Goal: Submit feedback/report problem: Leave review/rating

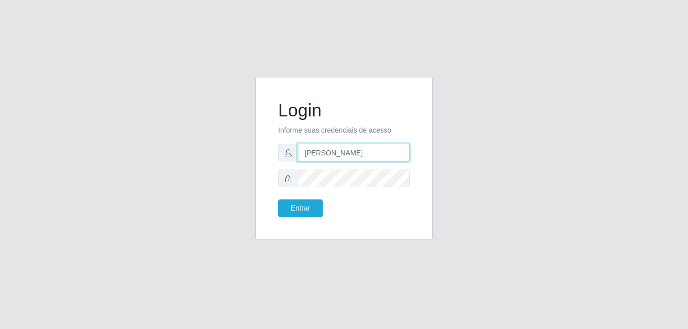
click at [374, 157] on input "[PERSON_NAME]" at bounding box center [354, 153] width 112 height 18
type input "gyovana@bemais"
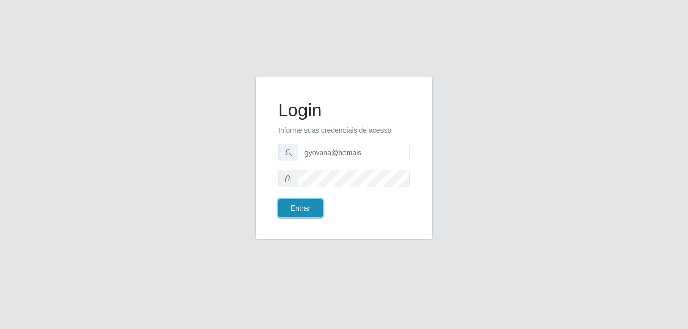
click at [311, 204] on button "Entrar" at bounding box center [300, 209] width 45 height 18
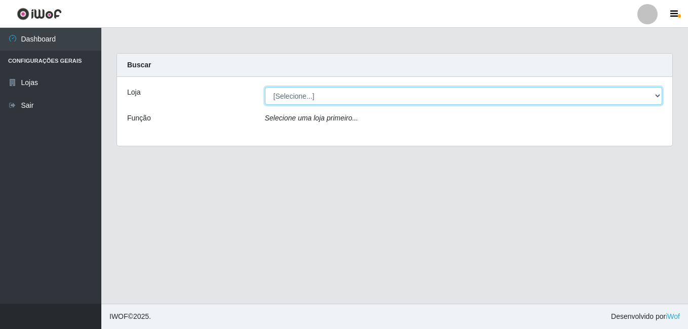
click at [336, 101] on select "[Selecione...] [PERSON_NAME]" at bounding box center [464, 96] width 398 height 18
select select "230"
click at [265, 87] on select "[Selecione...] [PERSON_NAME]" at bounding box center [464, 96] width 398 height 18
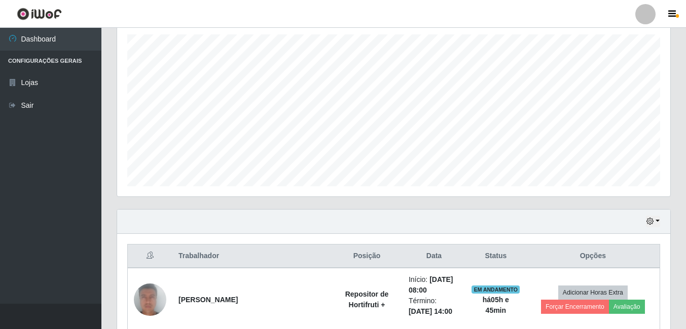
scroll to position [253, 0]
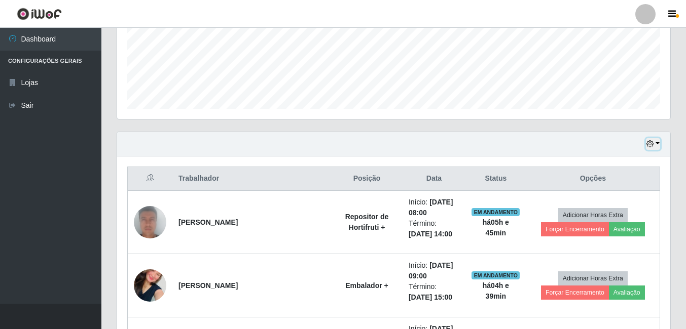
click at [657, 142] on button "button" at bounding box center [653, 144] width 14 height 12
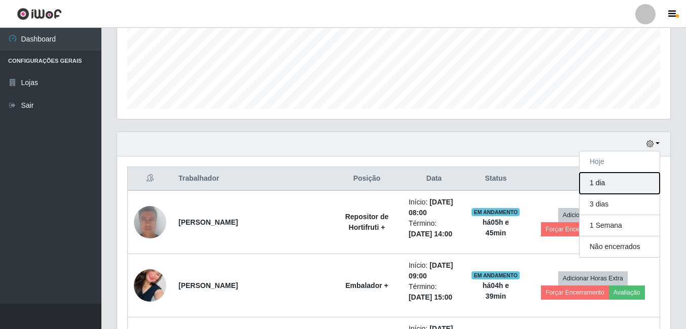
click at [601, 185] on button "1 dia" at bounding box center [619, 183] width 80 height 21
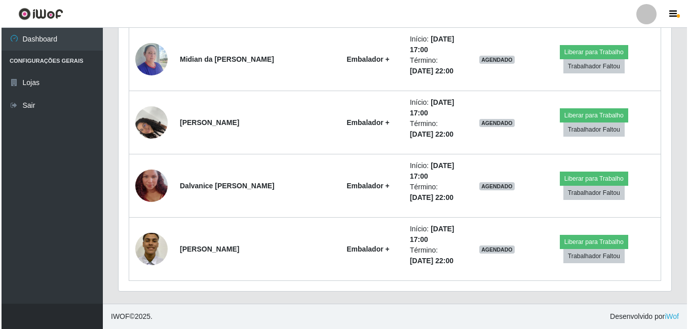
scroll to position [987, 0]
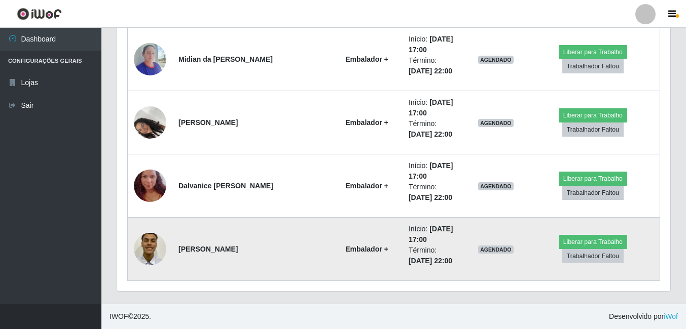
click at [159, 249] on img at bounding box center [150, 249] width 32 height 43
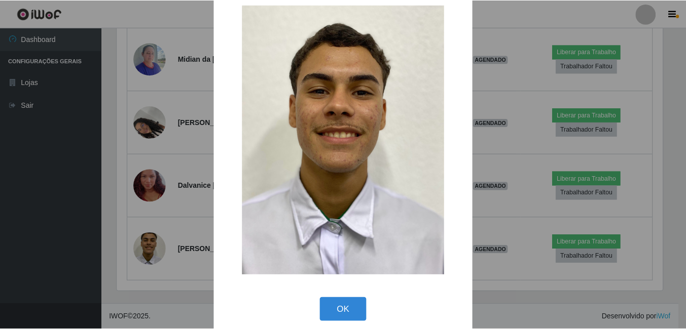
scroll to position [29, 0]
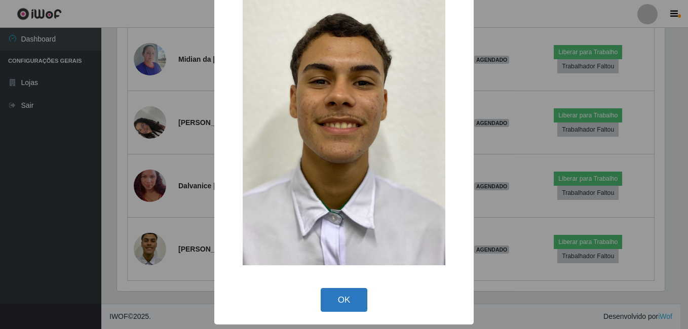
click at [339, 290] on button "OK" at bounding box center [344, 300] width 47 height 24
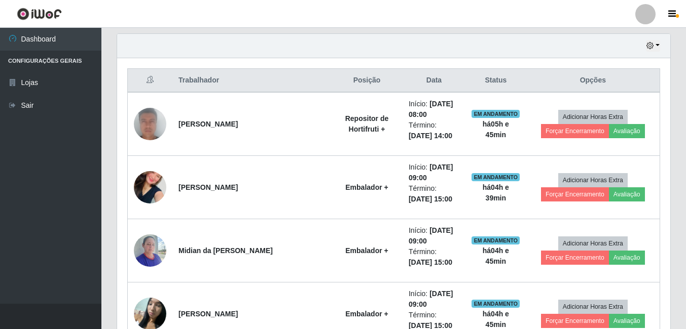
scroll to position [176, 0]
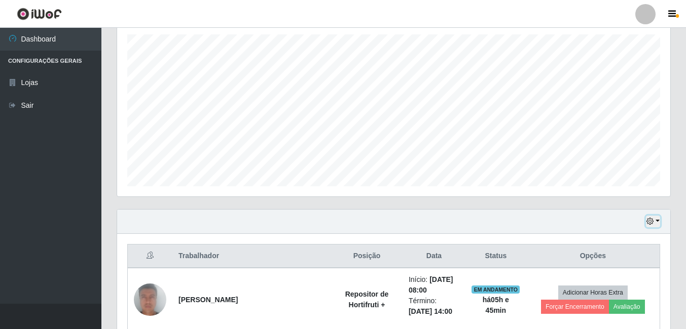
click at [652, 218] on icon "button" at bounding box center [649, 221] width 7 height 7
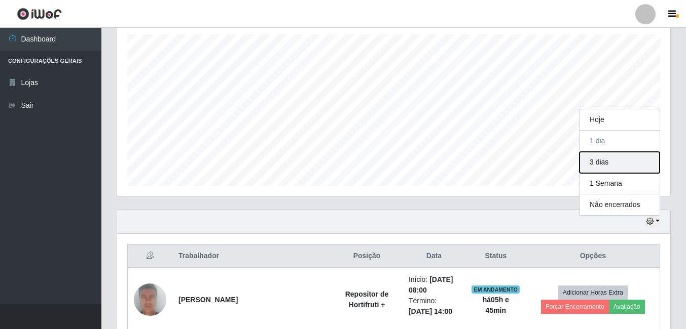
click at [611, 156] on button "3 dias" at bounding box center [619, 162] width 80 height 21
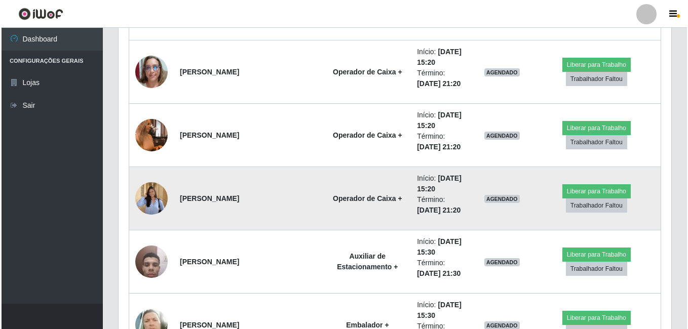
scroll to position [987, 0]
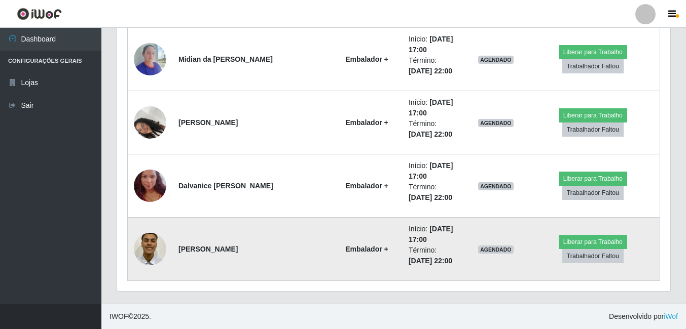
click at [145, 257] on img at bounding box center [150, 249] width 32 height 43
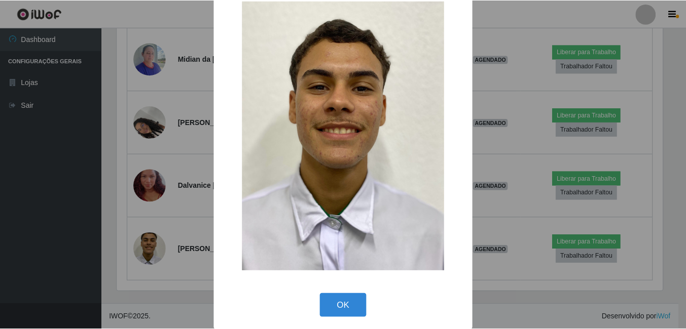
scroll to position [29, 0]
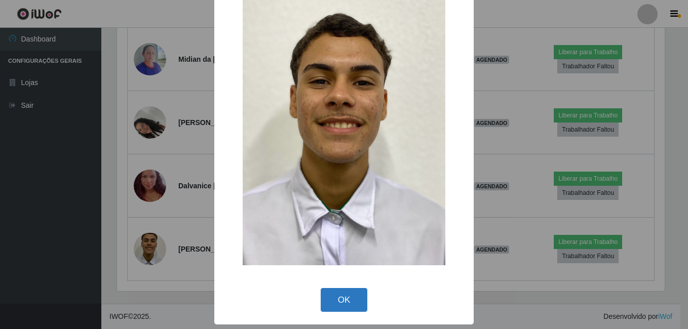
click at [332, 305] on button "OK" at bounding box center [344, 300] width 47 height 24
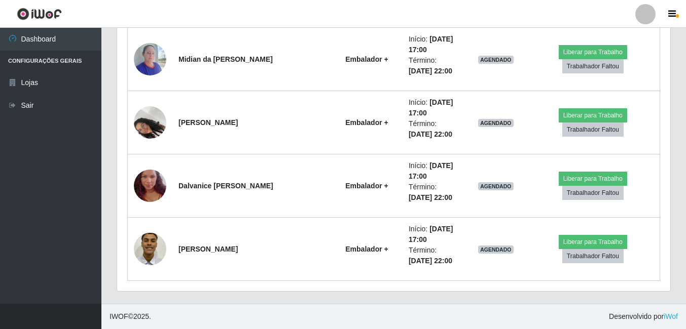
scroll to position [210, 553]
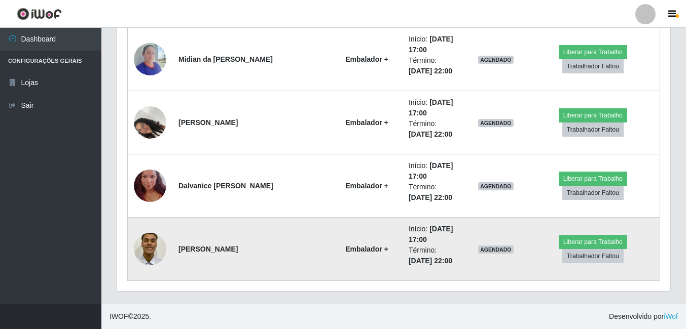
click at [161, 242] on img at bounding box center [150, 249] width 32 height 43
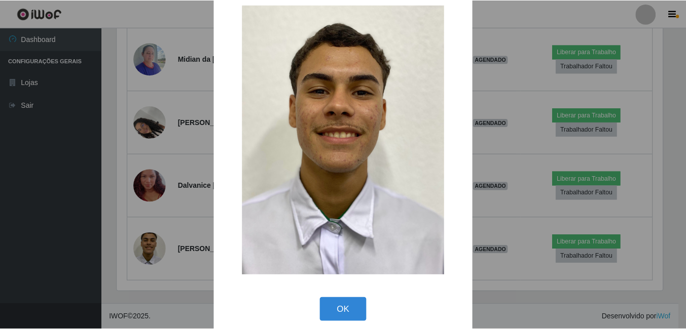
scroll to position [29, 0]
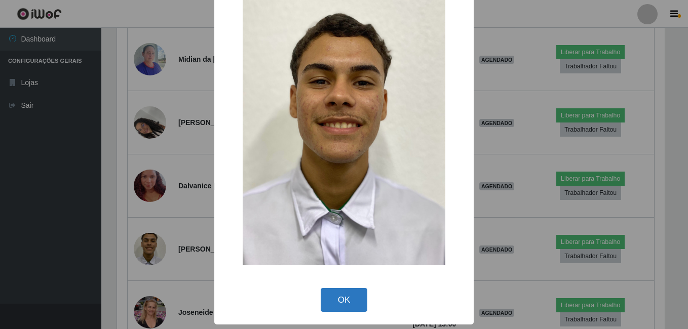
click at [341, 298] on button "OK" at bounding box center [344, 300] width 47 height 24
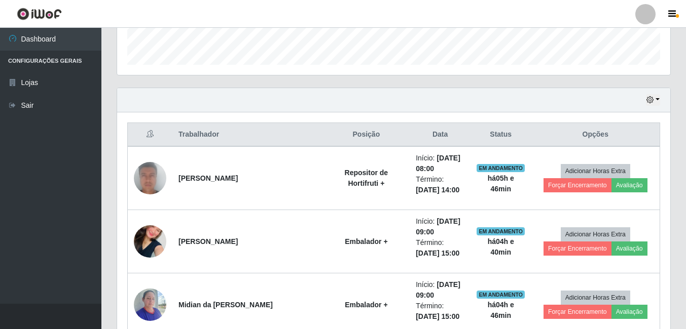
scroll to position [304, 0]
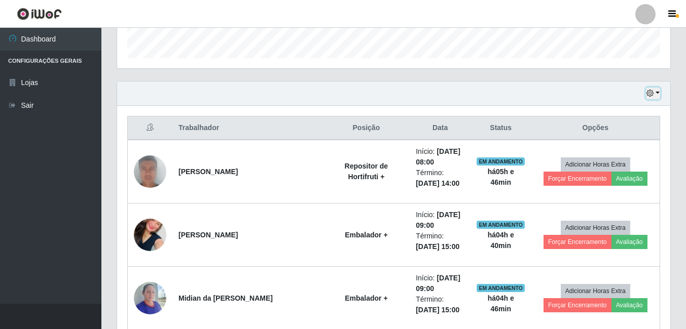
click at [656, 95] on button "button" at bounding box center [653, 94] width 14 height 12
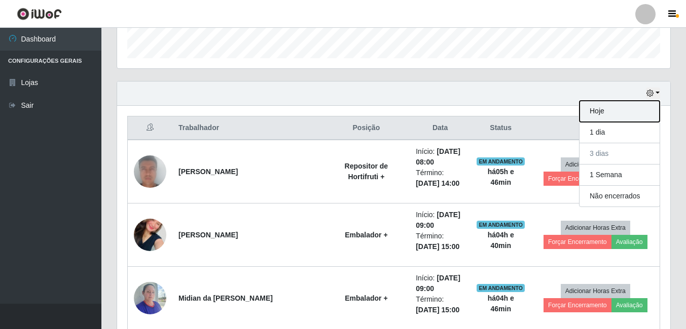
click at [602, 118] on button "Hoje" at bounding box center [619, 111] width 80 height 21
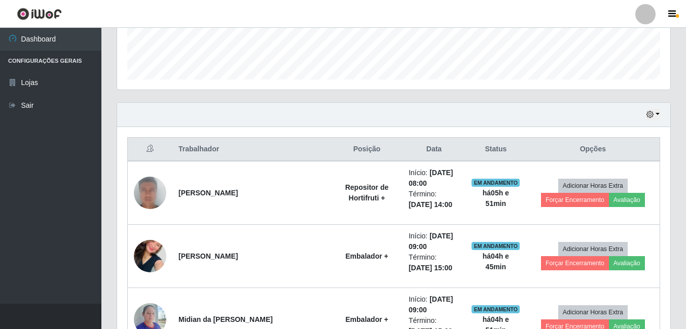
scroll to position [267, 0]
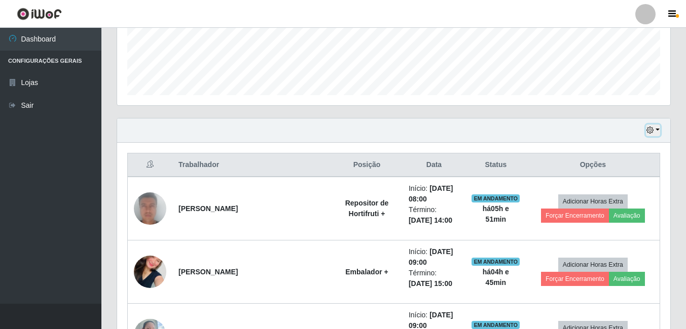
click at [654, 129] on button "button" at bounding box center [653, 131] width 14 height 12
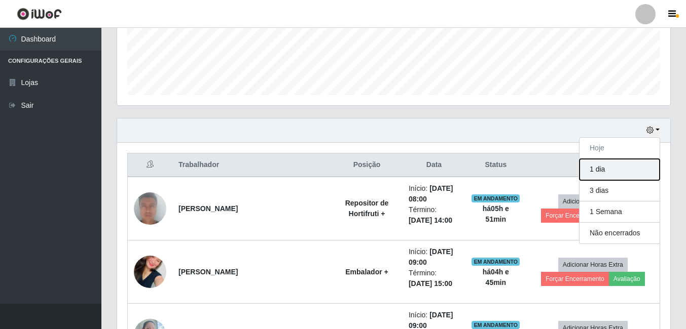
click at [607, 166] on button "1 dia" at bounding box center [619, 169] width 80 height 21
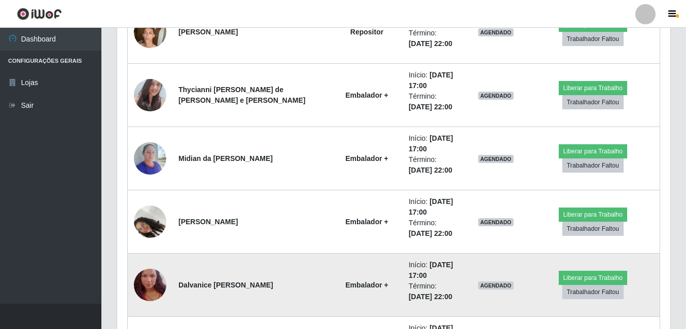
scroll to position [886, 0]
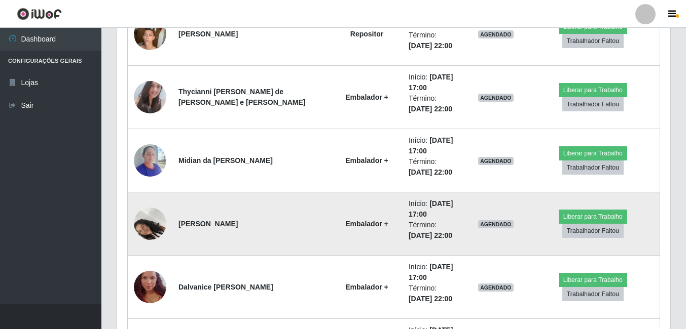
click at [147, 228] on img at bounding box center [150, 223] width 32 height 43
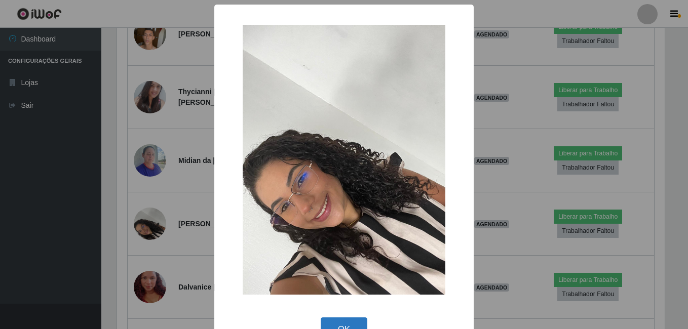
click at [350, 320] on button "OK" at bounding box center [344, 330] width 47 height 24
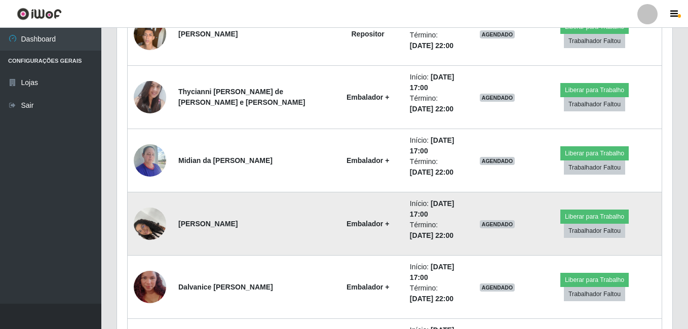
scroll to position [210, 553]
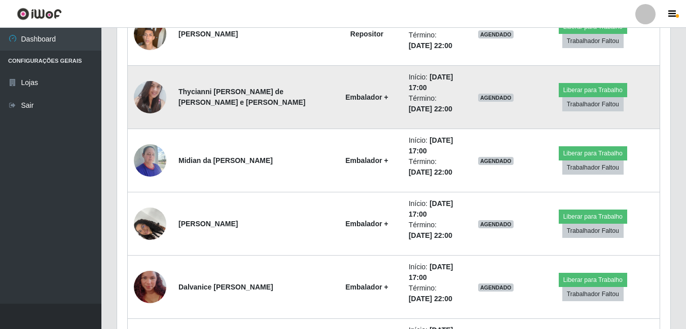
click at [146, 98] on img at bounding box center [150, 98] width 32 height 44
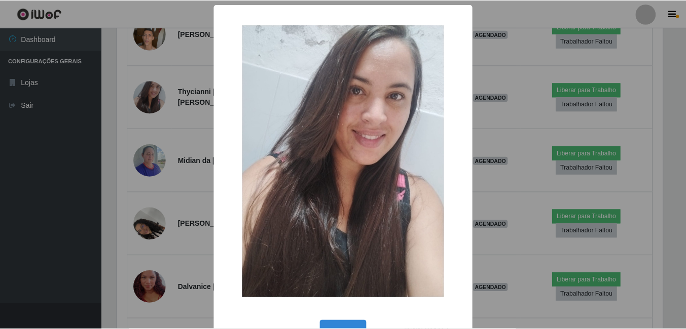
scroll to position [210, 548]
click at [337, 327] on button "OK" at bounding box center [344, 333] width 47 height 24
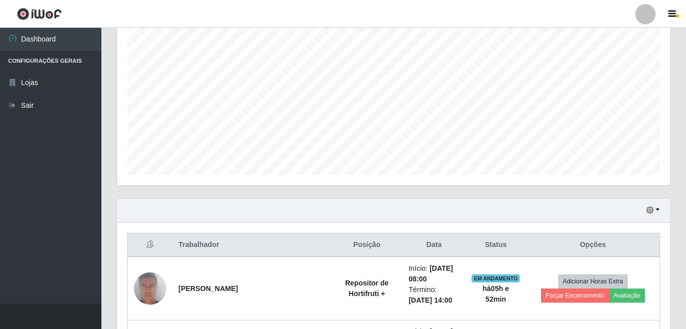
scroll to position [176, 0]
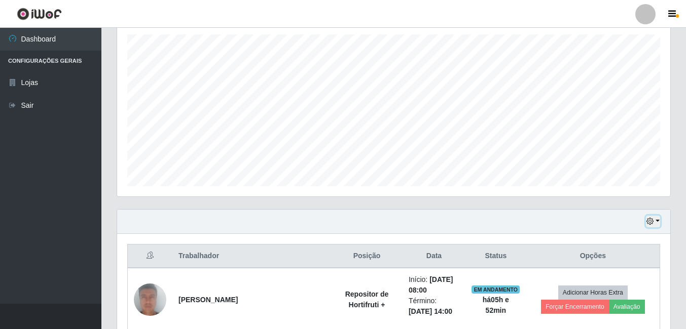
click at [658, 220] on button "button" at bounding box center [653, 222] width 14 height 12
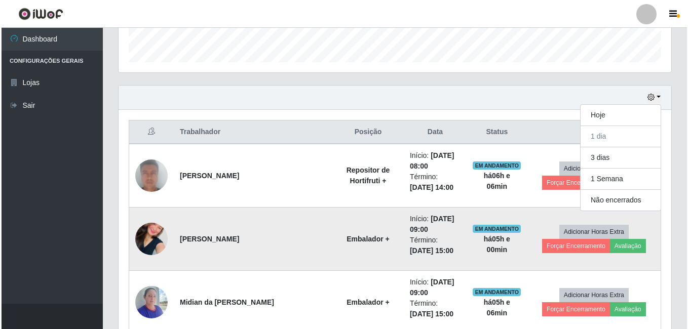
scroll to position [355, 0]
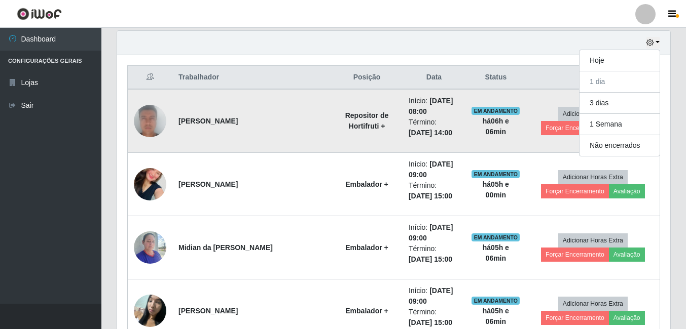
click at [541, 147] on td "Adicionar Horas Extra Forçar Encerramento Avaliação" at bounding box center [593, 121] width 134 height 64
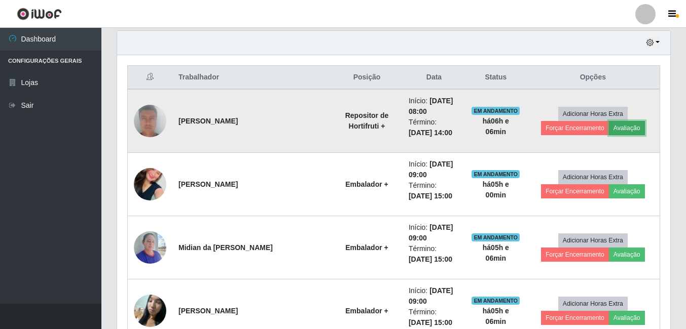
click at [627, 132] on button "Avaliação" at bounding box center [627, 128] width 36 height 14
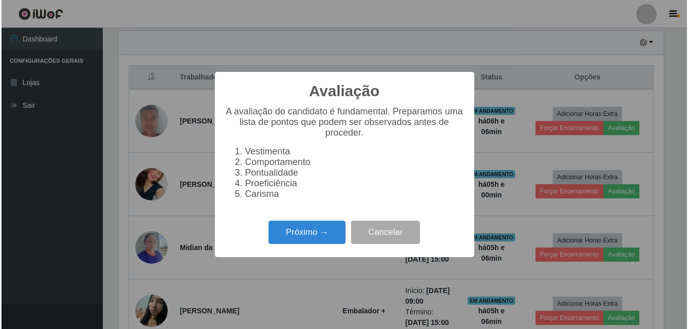
scroll to position [210, 548]
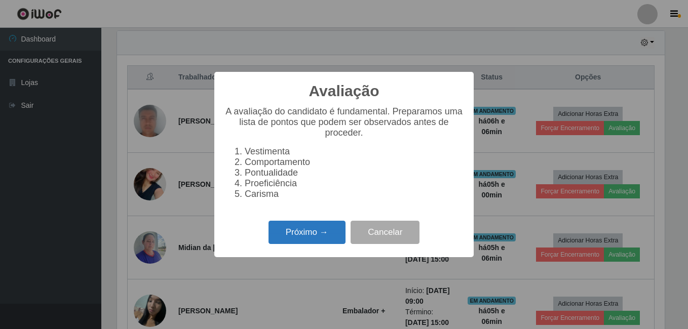
click at [287, 233] on button "Próximo →" at bounding box center [307, 233] width 77 height 24
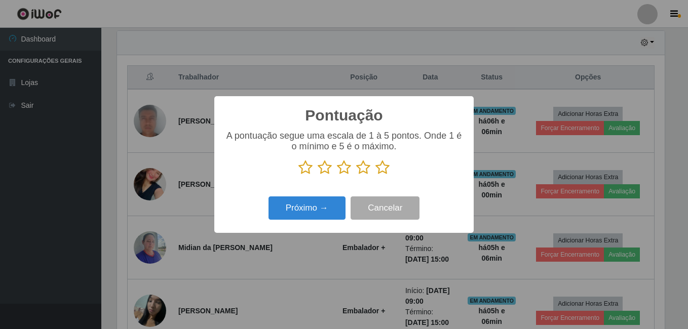
scroll to position [506671, 506333]
click at [384, 168] on icon at bounding box center [383, 167] width 14 height 15
click at [376, 175] on input "radio" at bounding box center [376, 175] width 0 height 0
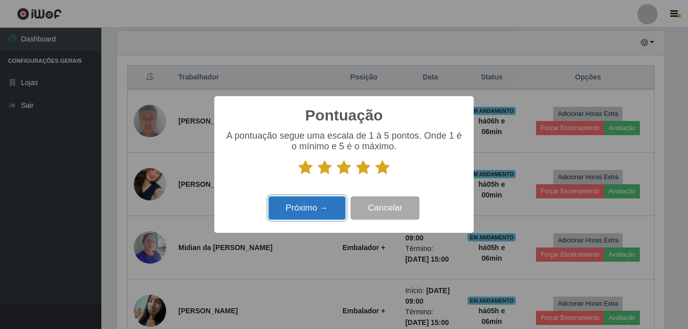
click at [312, 210] on button "Próximo →" at bounding box center [307, 209] width 77 height 24
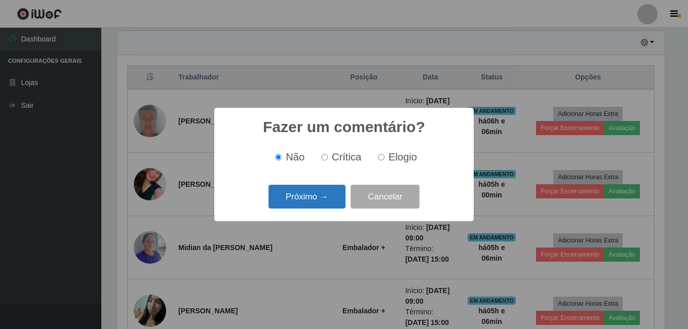
click at [316, 198] on button "Próximo →" at bounding box center [307, 197] width 77 height 24
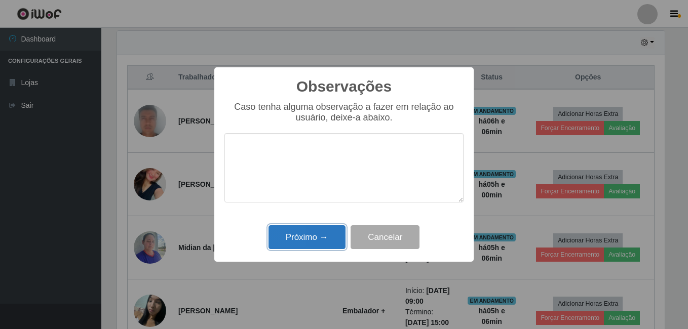
click at [313, 242] on button "Próximo →" at bounding box center [307, 238] width 77 height 24
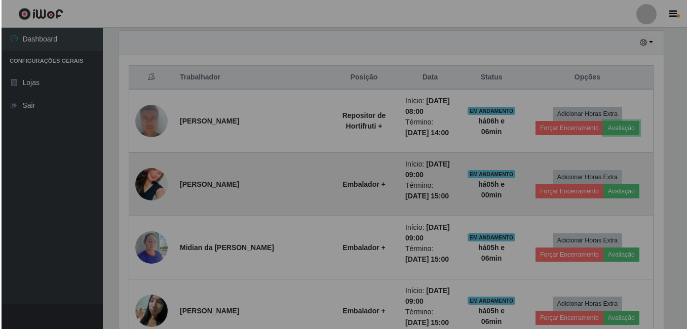
scroll to position [210, 553]
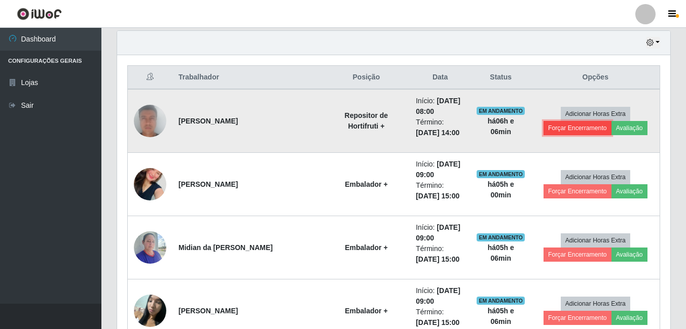
click at [567, 129] on button "Forçar Encerramento" at bounding box center [577, 128] width 68 height 14
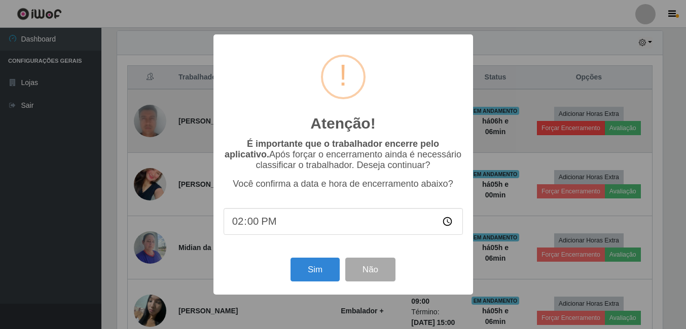
scroll to position [210, 548]
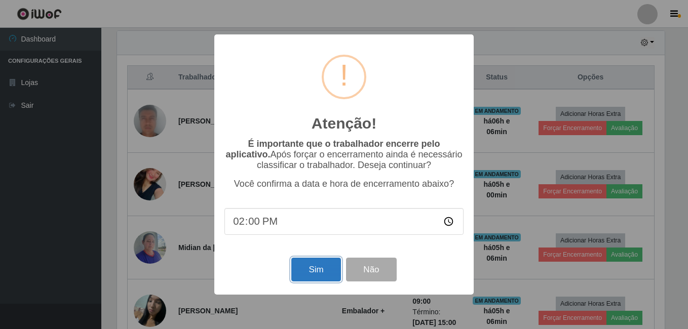
click at [318, 271] on button "Sim" at bounding box center [315, 270] width 49 height 24
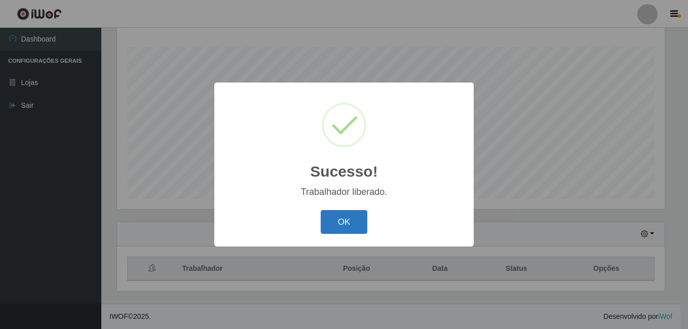
click at [337, 223] on button "OK" at bounding box center [344, 222] width 47 height 24
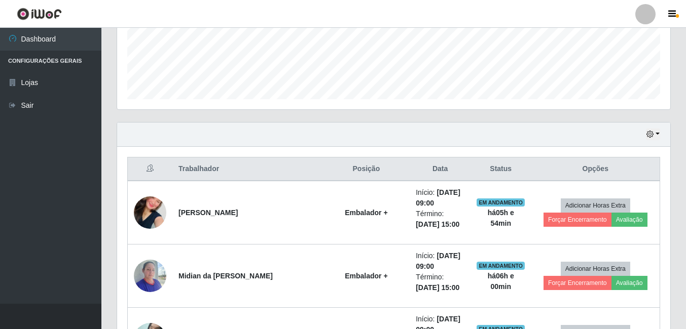
scroll to position [214, 0]
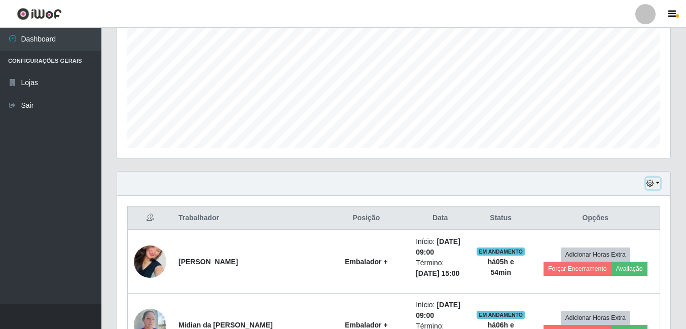
click at [655, 183] on button "button" at bounding box center [653, 184] width 14 height 12
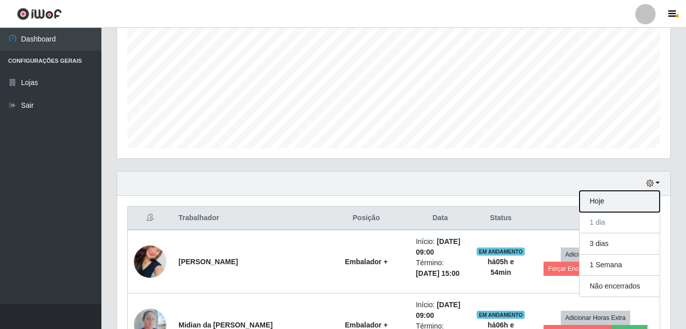
click at [599, 200] on button "Hoje" at bounding box center [619, 201] width 80 height 21
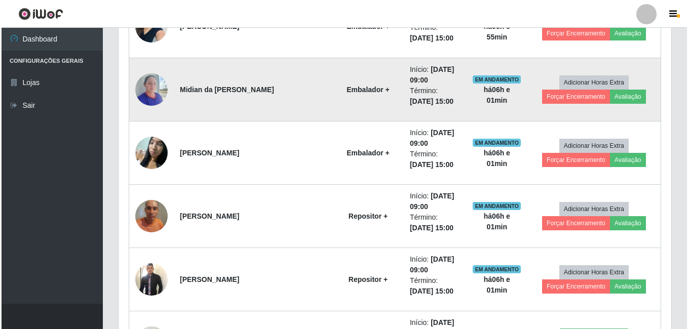
scroll to position [467, 0]
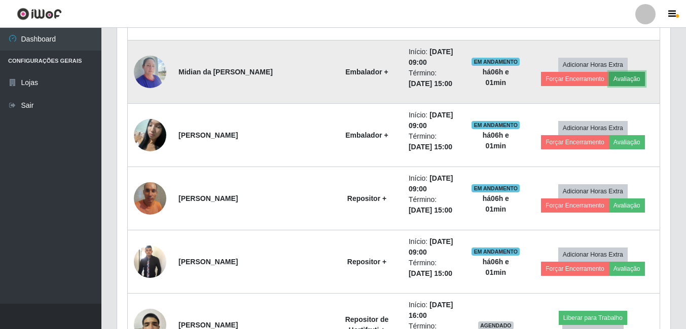
click at [634, 82] on button "Avaliação" at bounding box center [627, 79] width 36 height 14
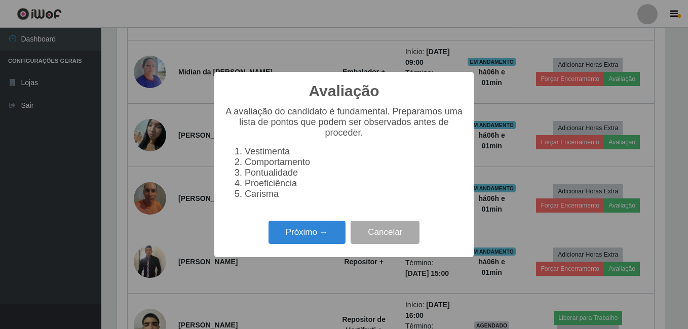
scroll to position [210, 548]
click at [319, 240] on button "Próximo →" at bounding box center [307, 233] width 77 height 24
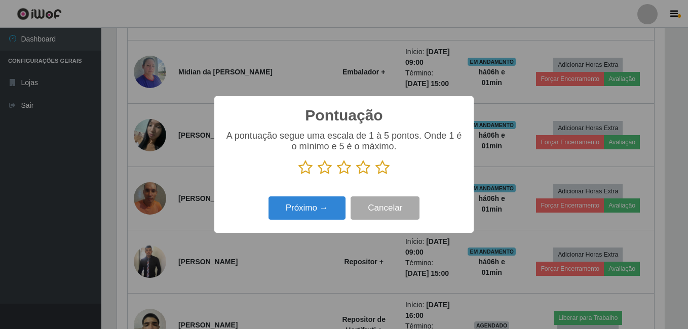
scroll to position [506671, 506333]
click at [384, 169] on icon at bounding box center [383, 167] width 14 height 15
click at [376, 175] on input "radio" at bounding box center [376, 175] width 0 height 0
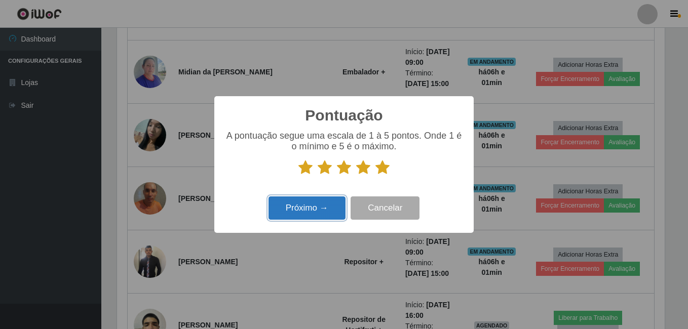
click at [317, 205] on button "Próximo →" at bounding box center [307, 209] width 77 height 24
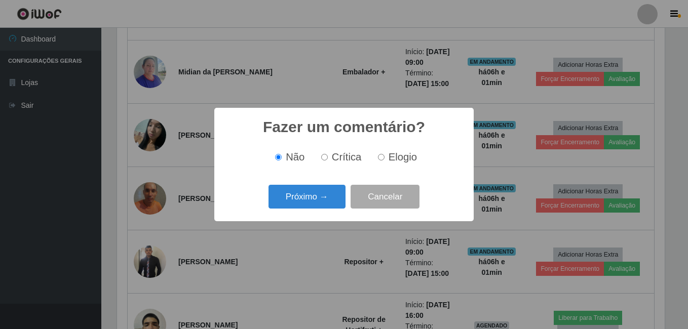
click at [317, 205] on button "Próximo →" at bounding box center [307, 197] width 77 height 24
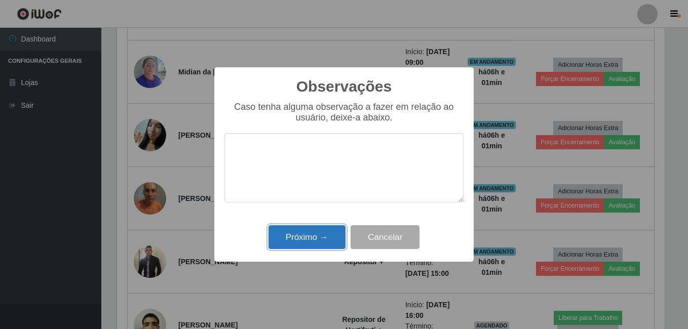
click at [311, 239] on button "Próximo →" at bounding box center [307, 238] width 77 height 24
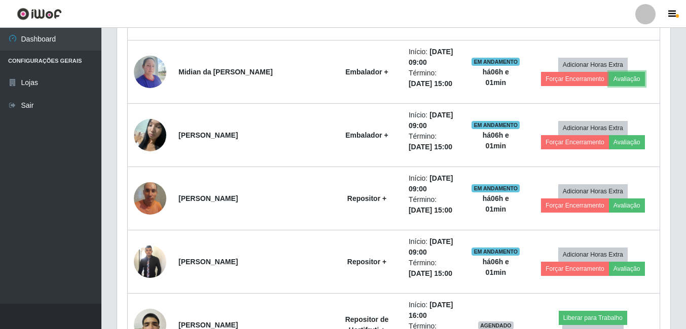
scroll to position [210, 553]
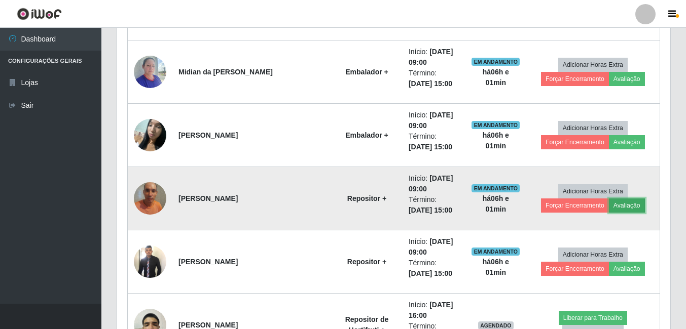
click at [617, 208] on button "Avaliação" at bounding box center [627, 206] width 36 height 14
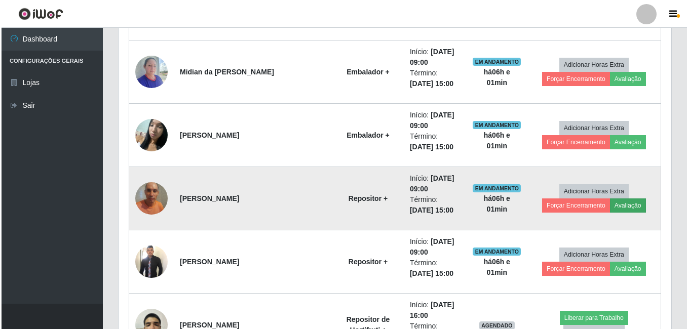
scroll to position [210, 548]
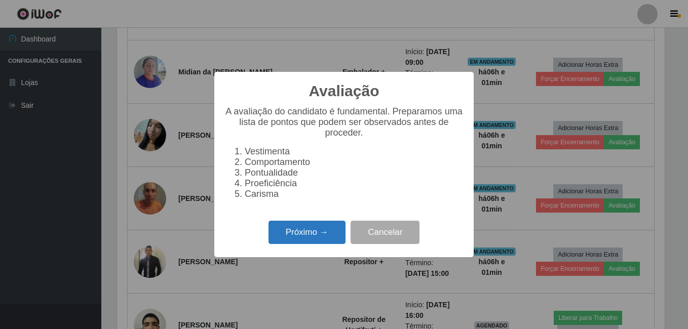
click at [317, 235] on button "Próximo →" at bounding box center [307, 233] width 77 height 24
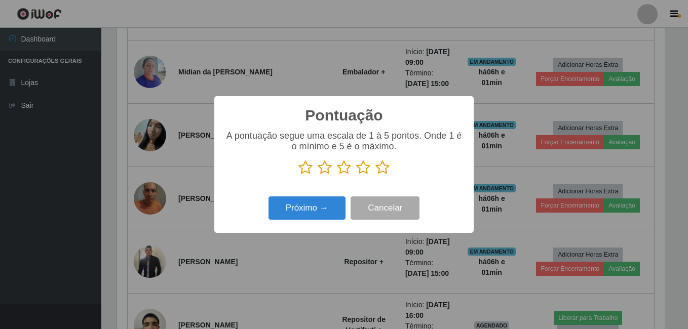
scroll to position [506671, 506333]
click at [380, 171] on icon at bounding box center [383, 167] width 14 height 15
click at [376, 175] on input "radio" at bounding box center [376, 175] width 0 height 0
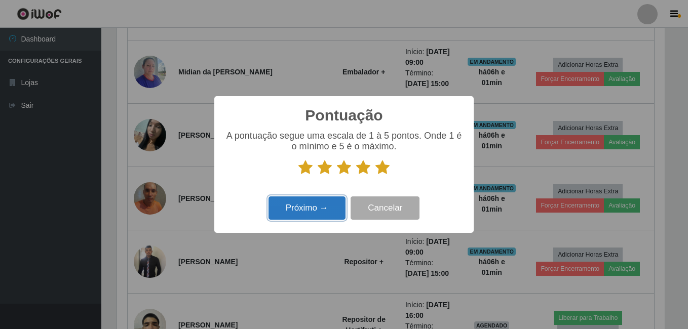
click at [311, 207] on button "Próximo →" at bounding box center [307, 209] width 77 height 24
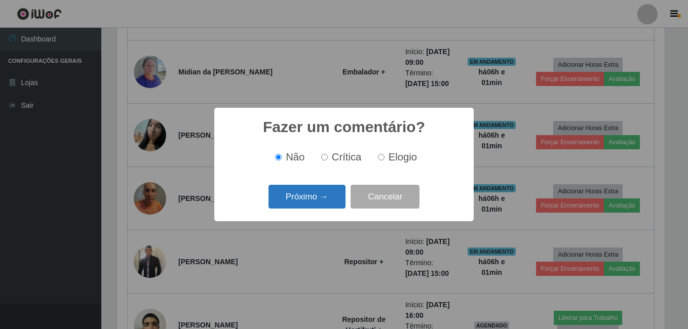
click at [308, 202] on button "Próximo →" at bounding box center [307, 197] width 77 height 24
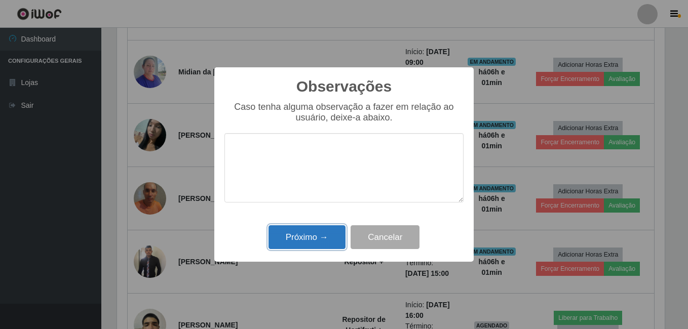
click at [301, 238] on button "Próximo →" at bounding box center [307, 238] width 77 height 24
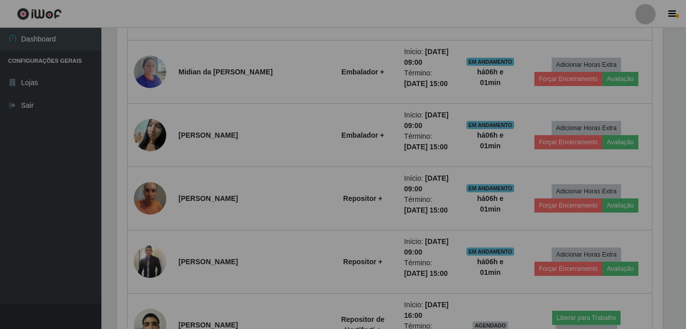
scroll to position [210, 553]
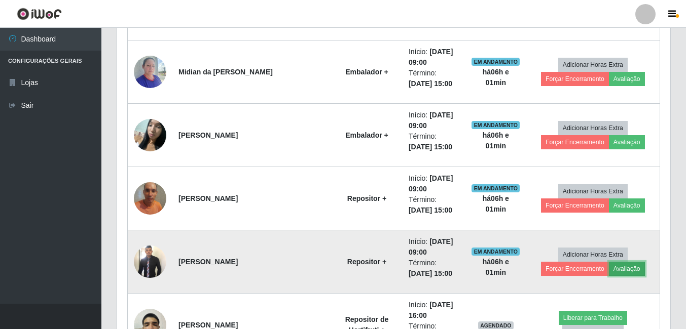
click at [626, 268] on button "Avaliação" at bounding box center [627, 269] width 36 height 14
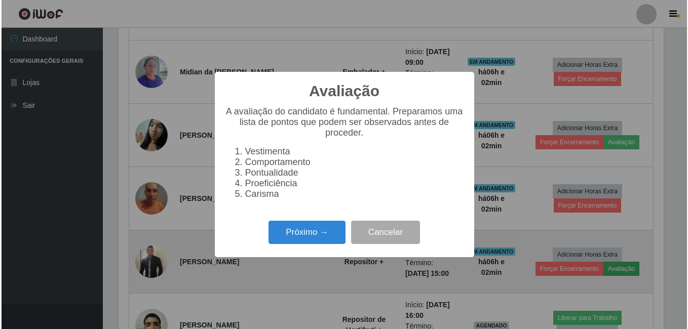
scroll to position [210, 548]
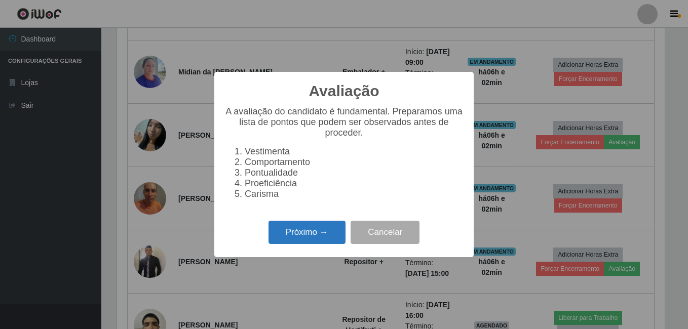
click at [330, 240] on button "Próximo →" at bounding box center [307, 233] width 77 height 24
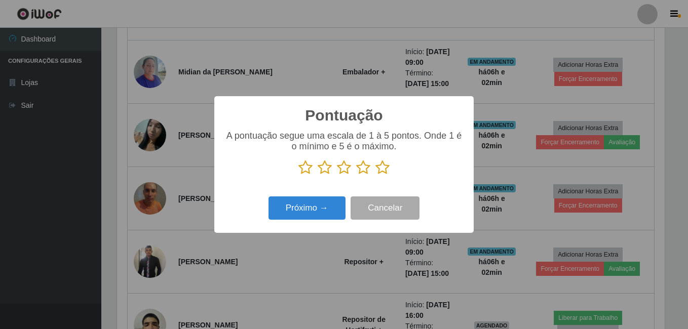
scroll to position [506671, 506333]
click at [385, 167] on icon at bounding box center [383, 167] width 14 height 15
click at [376, 175] on input "radio" at bounding box center [376, 175] width 0 height 0
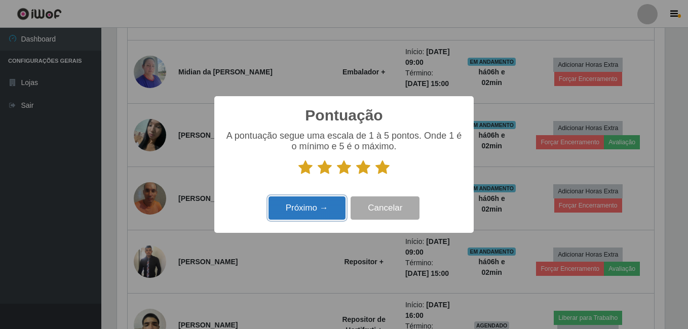
click at [306, 209] on button "Próximo →" at bounding box center [307, 209] width 77 height 24
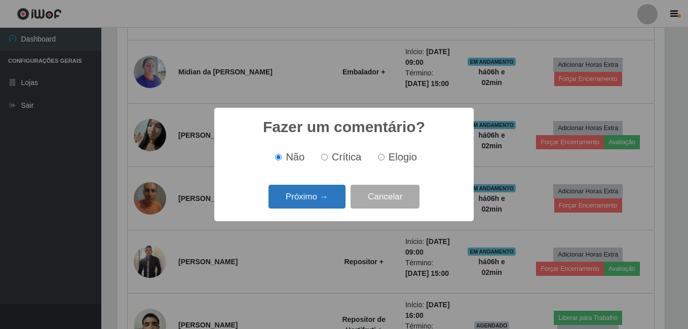
click at [314, 200] on button "Próximo →" at bounding box center [307, 197] width 77 height 24
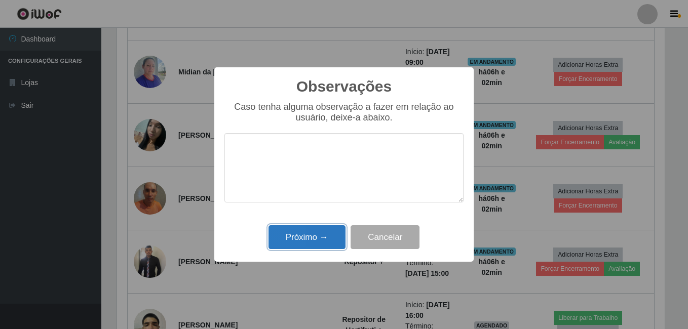
click at [296, 237] on button "Próximo →" at bounding box center [307, 238] width 77 height 24
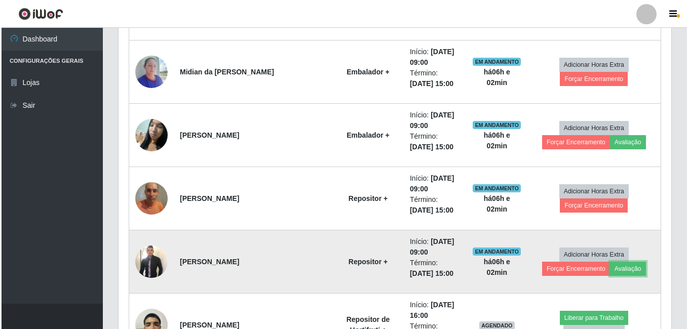
scroll to position [210, 553]
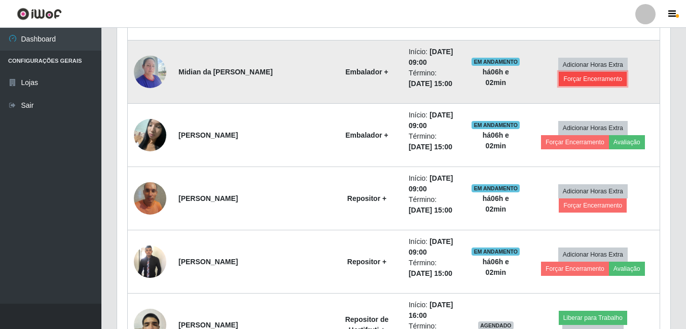
click at [570, 77] on button "Forçar Encerramento" at bounding box center [593, 79] width 68 height 14
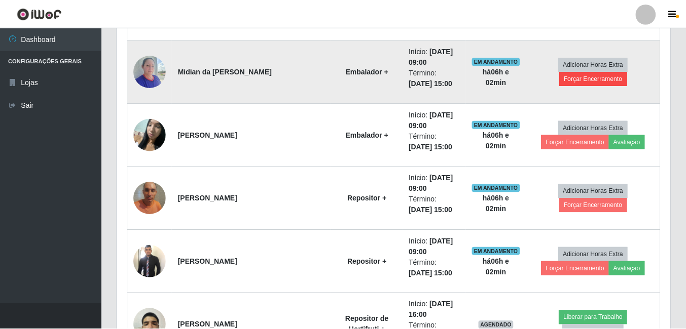
scroll to position [210, 548]
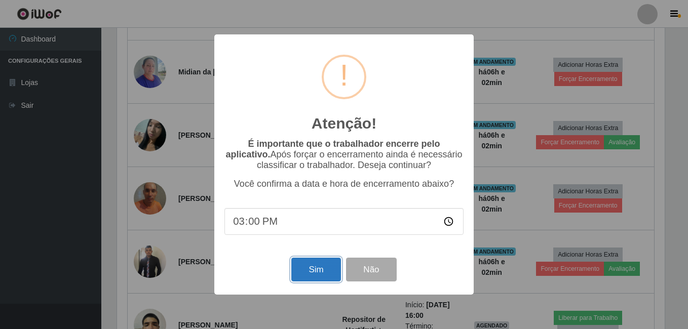
click at [319, 270] on button "Sim" at bounding box center [315, 270] width 49 height 24
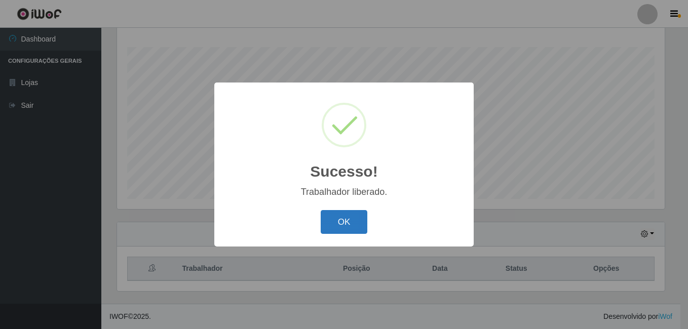
click at [333, 217] on button "OK" at bounding box center [344, 222] width 47 height 24
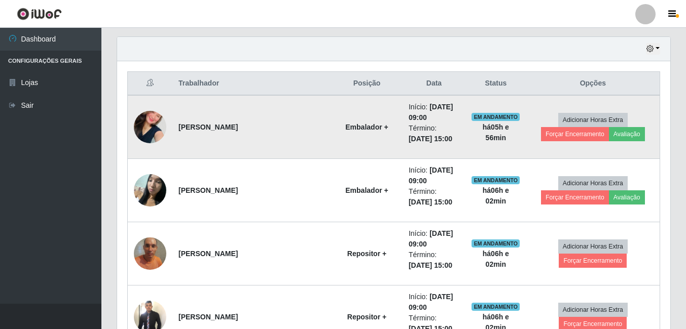
scroll to position [366, 0]
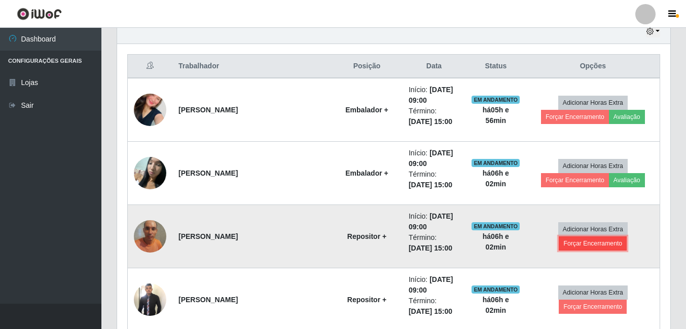
click at [563, 244] on button "Forçar Encerramento" at bounding box center [593, 244] width 68 height 14
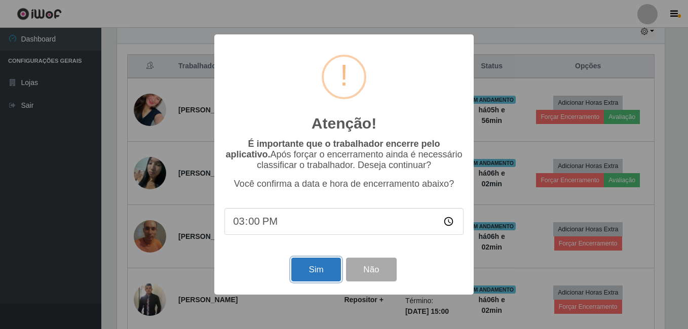
click at [312, 273] on button "Sim" at bounding box center [315, 270] width 49 height 24
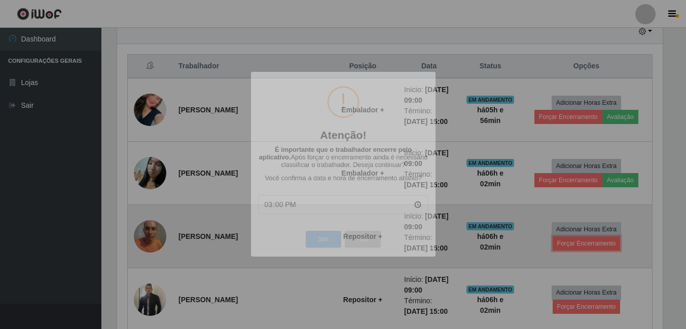
scroll to position [0, 0]
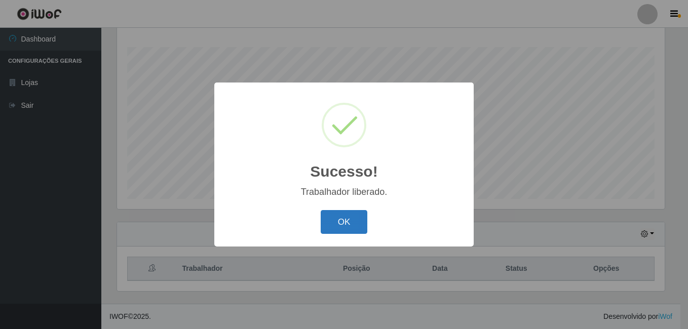
click at [342, 219] on button "OK" at bounding box center [344, 222] width 47 height 24
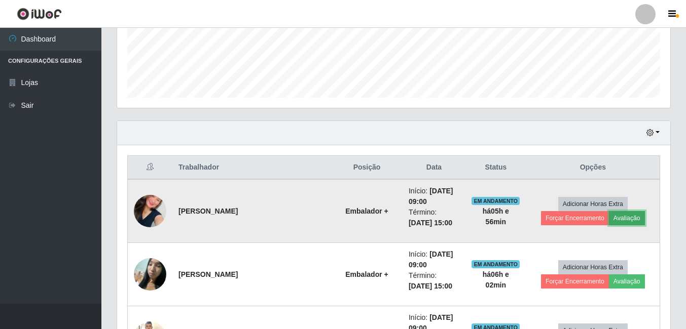
click at [617, 218] on button "Avaliação" at bounding box center [627, 218] width 36 height 14
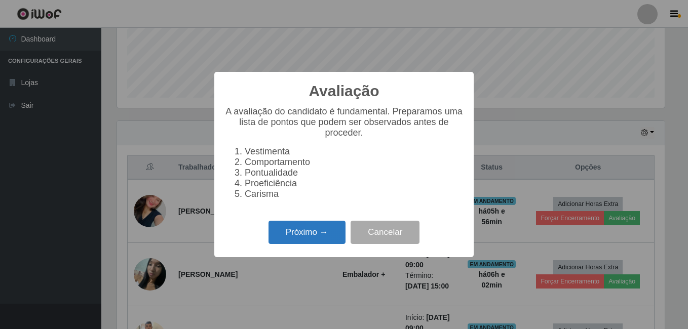
click at [319, 234] on button "Próximo →" at bounding box center [307, 233] width 77 height 24
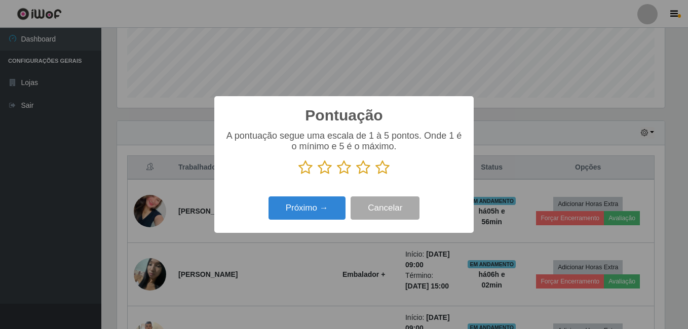
click at [384, 172] on icon at bounding box center [383, 167] width 14 height 15
click at [376, 175] on input "radio" at bounding box center [376, 175] width 0 height 0
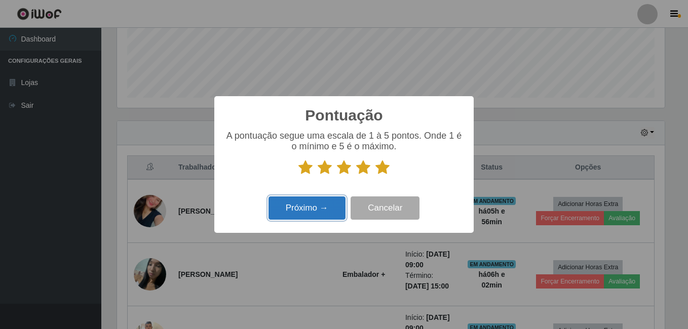
click at [304, 208] on button "Próximo →" at bounding box center [307, 209] width 77 height 24
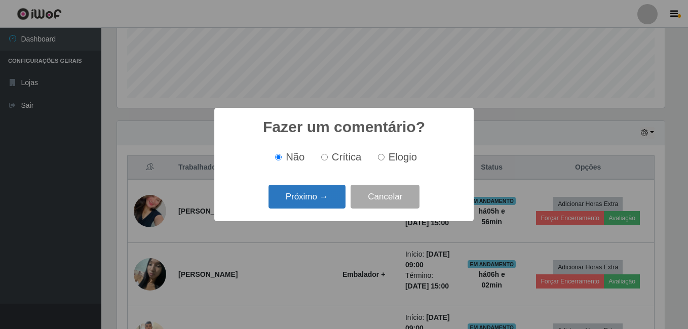
click at [311, 200] on button "Próximo →" at bounding box center [307, 197] width 77 height 24
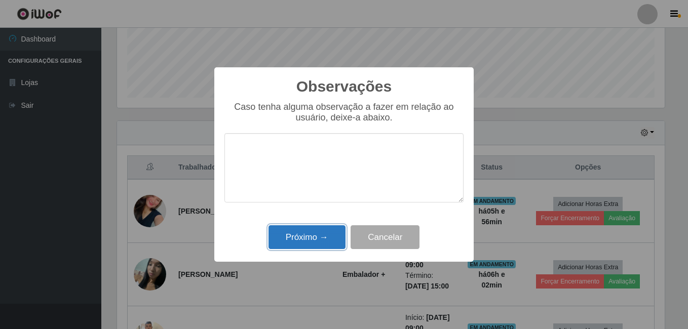
click at [299, 237] on button "Próximo →" at bounding box center [307, 238] width 77 height 24
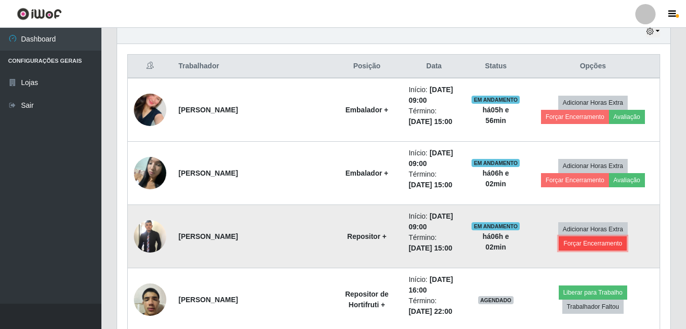
click at [566, 243] on button "Forçar Encerramento" at bounding box center [593, 244] width 68 height 14
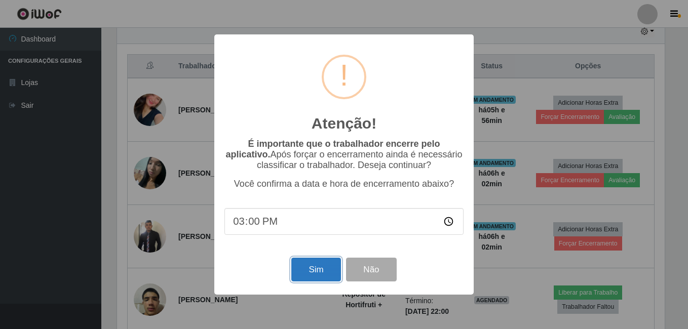
click at [306, 267] on button "Sim" at bounding box center [315, 270] width 49 height 24
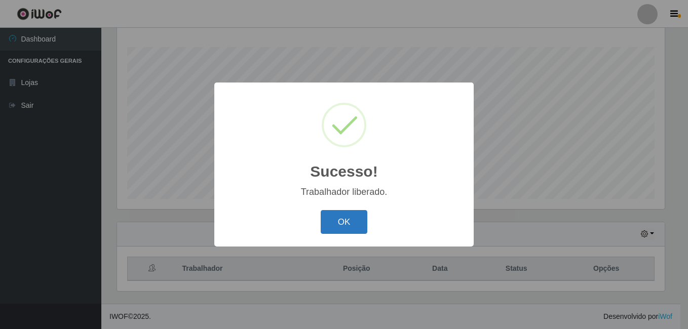
click at [346, 225] on button "OK" at bounding box center [344, 222] width 47 height 24
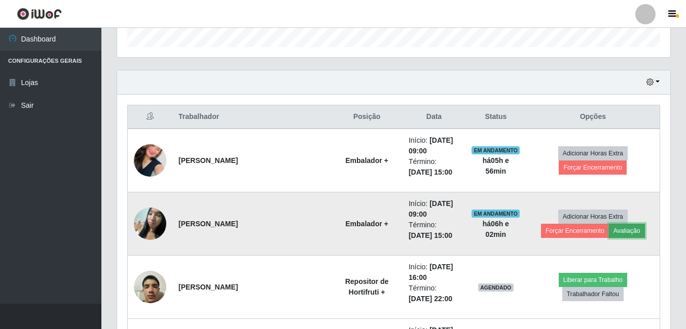
click at [626, 233] on button "Avaliação" at bounding box center [627, 231] width 36 height 14
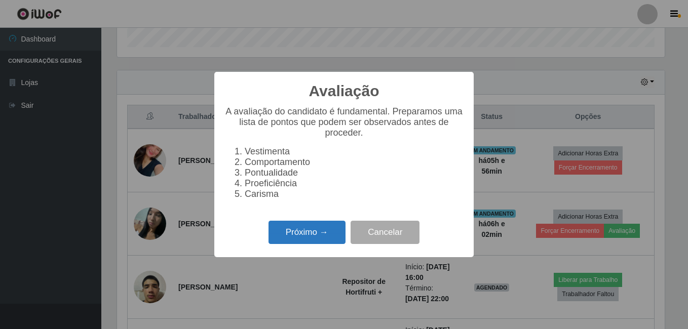
click at [309, 242] on button "Próximo →" at bounding box center [307, 233] width 77 height 24
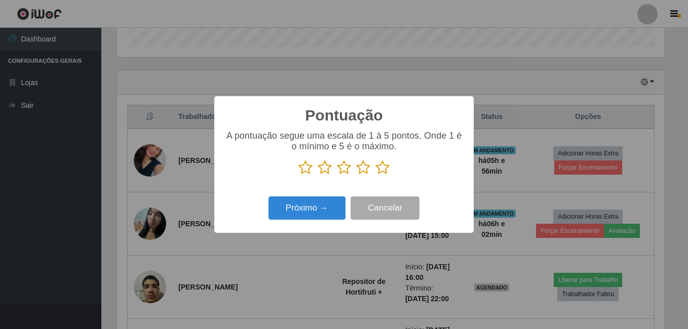
click at [384, 171] on icon at bounding box center [383, 167] width 14 height 15
click at [376, 175] on input "radio" at bounding box center [376, 175] width 0 height 0
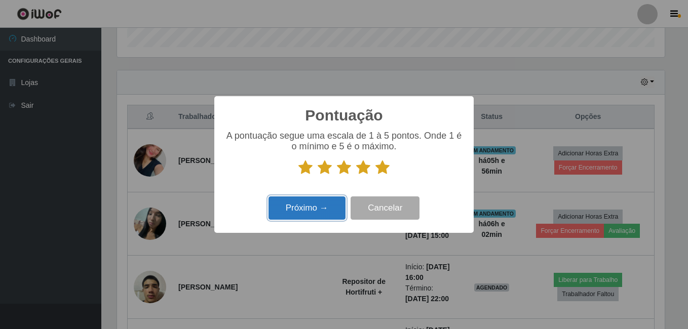
click at [288, 204] on button "Próximo →" at bounding box center [307, 209] width 77 height 24
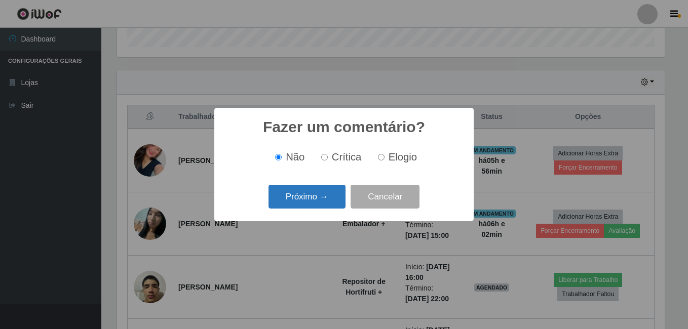
click at [300, 199] on button "Próximo →" at bounding box center [307, 197] width 77 height 24
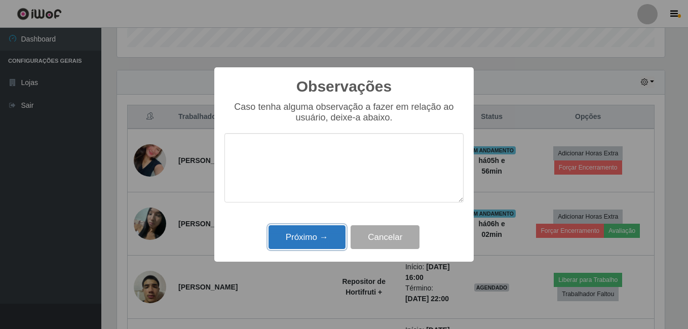
click at [299, 229] on button "Próximo →" at bounding box center [307, 238] width 77 height 24
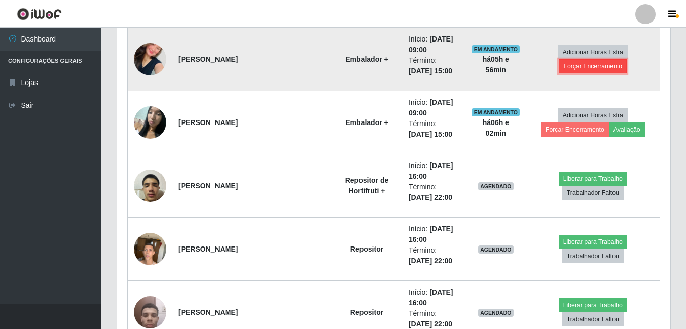
click at [592, 71] on button "Forçar Encerramento" at bounding box center [593, 66] width 68 height 14
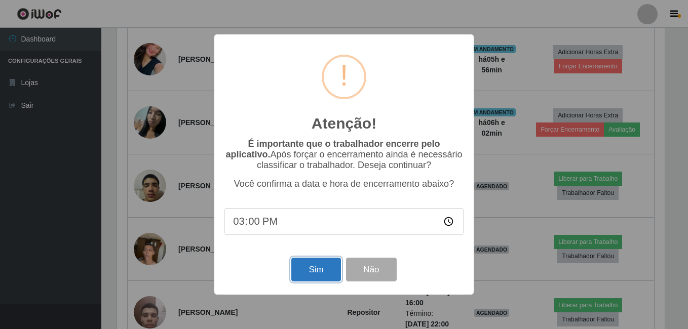
click at [308, 272] on button "Sim" at bounding box center [315, 270] width 49 height 24
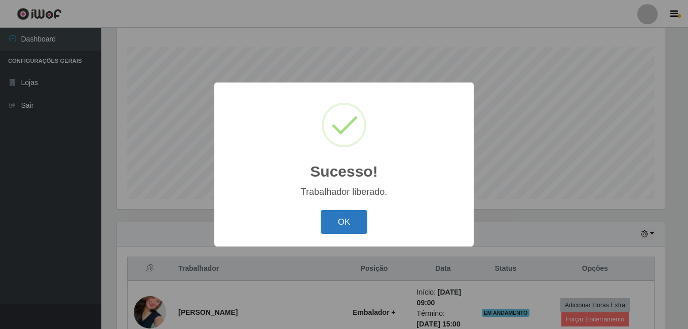
click at [339, 225] on button "OK" at bounding box center [344, 222] width 47 height 24
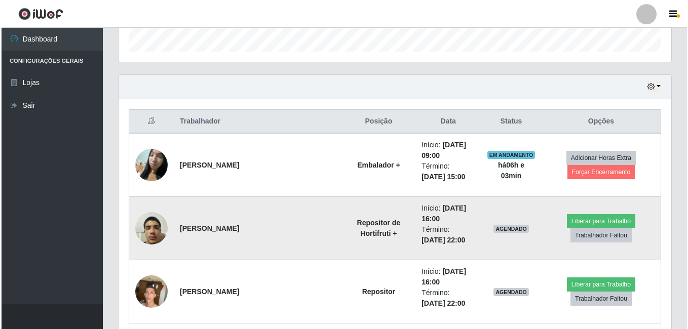
scroll to position [315, 0]
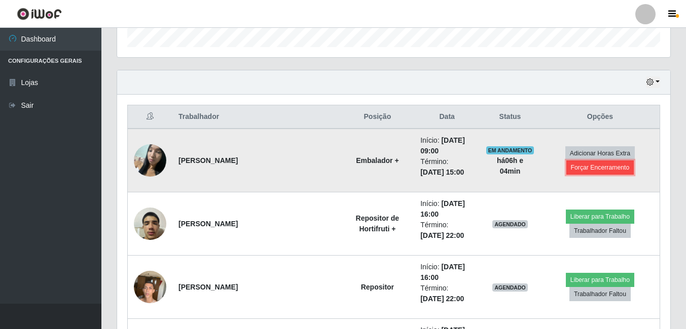
click at [582, 168] on button "Forçar Encerramento" at bounding box center [600, 168] width 68 height 14
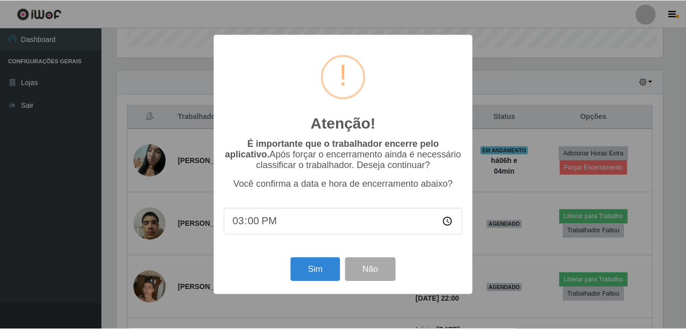
scroll to position [210, 548]
click at [330, 269] on button "Sim" at bounding box center [315, 270] width 49 height 24
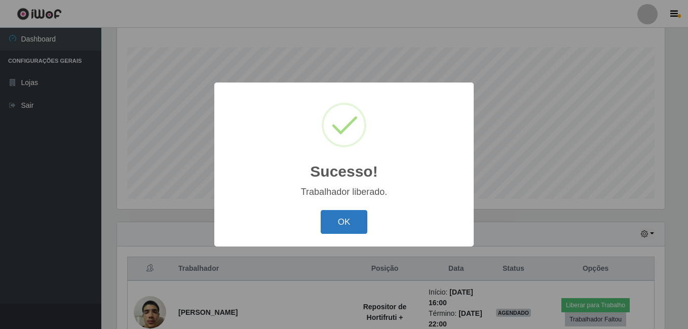
click at [346, 226] on button "OK" at bounding box center [344, 222] width 47 height 24
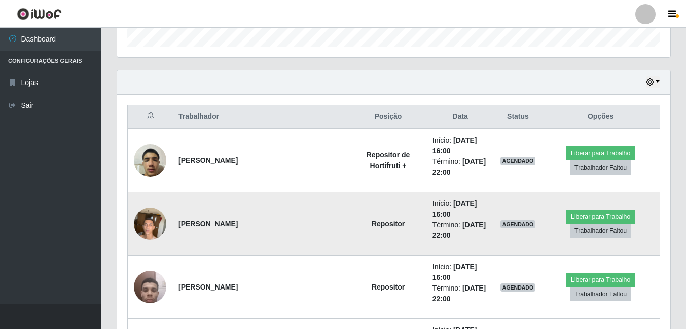
scroll to position [366, 0]
